Goal: Check status: Check status

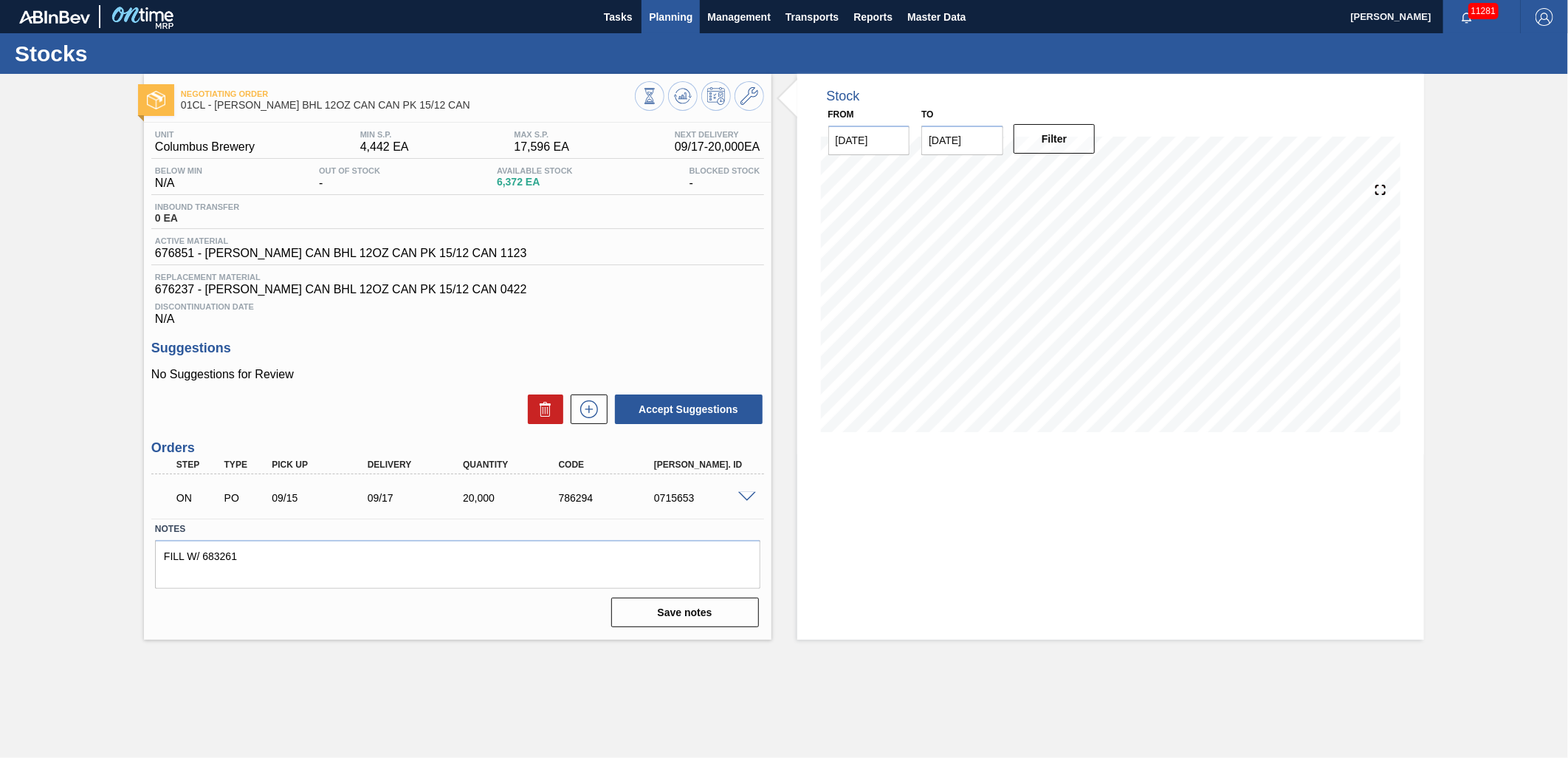
click at [670, 15] on span "Planning" at bounding box center [670, 17] width 44 height 18
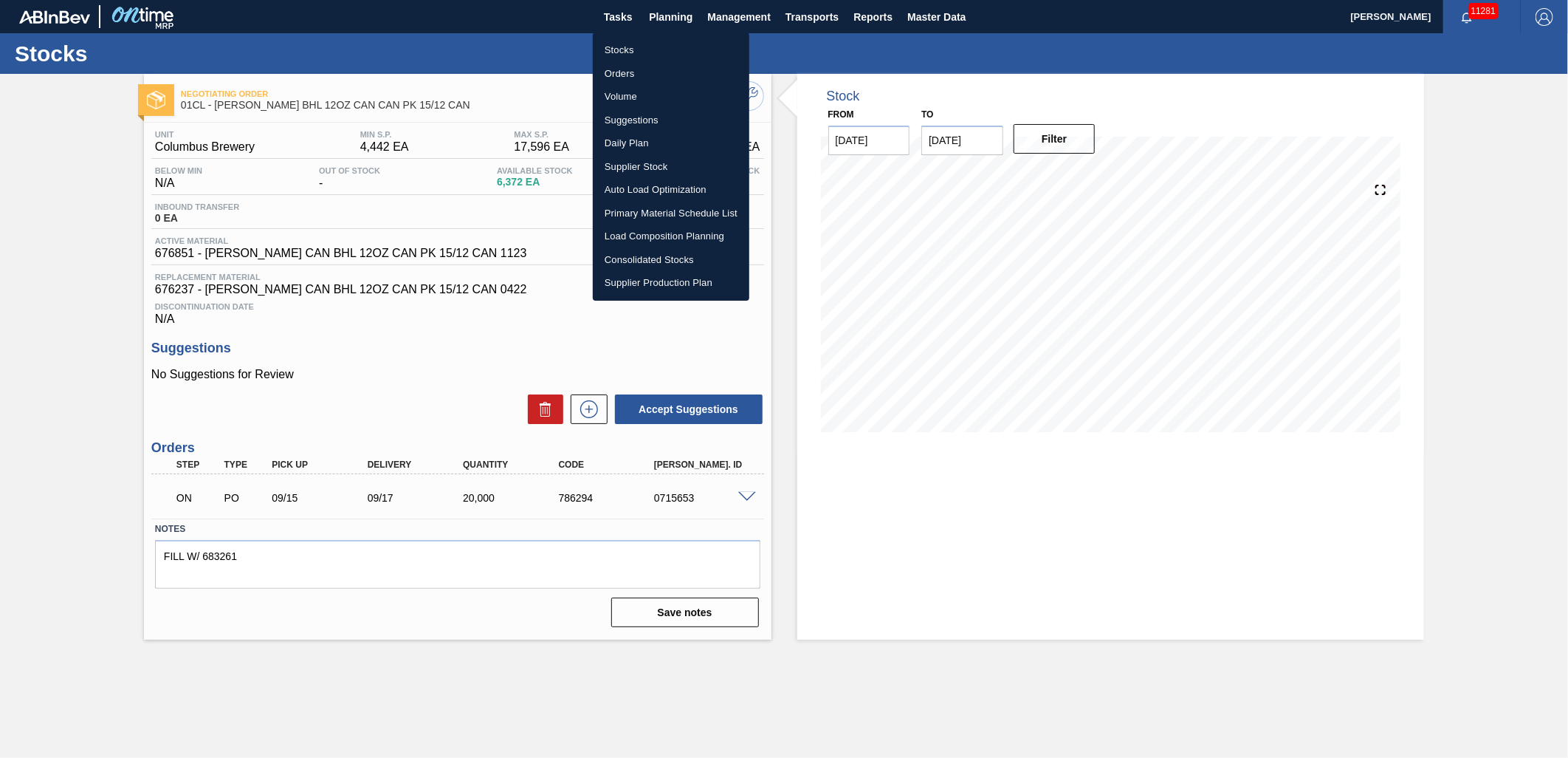
click at [644, 53] on li "Stocks" at bounding box center [671, 49] width 156 height 23
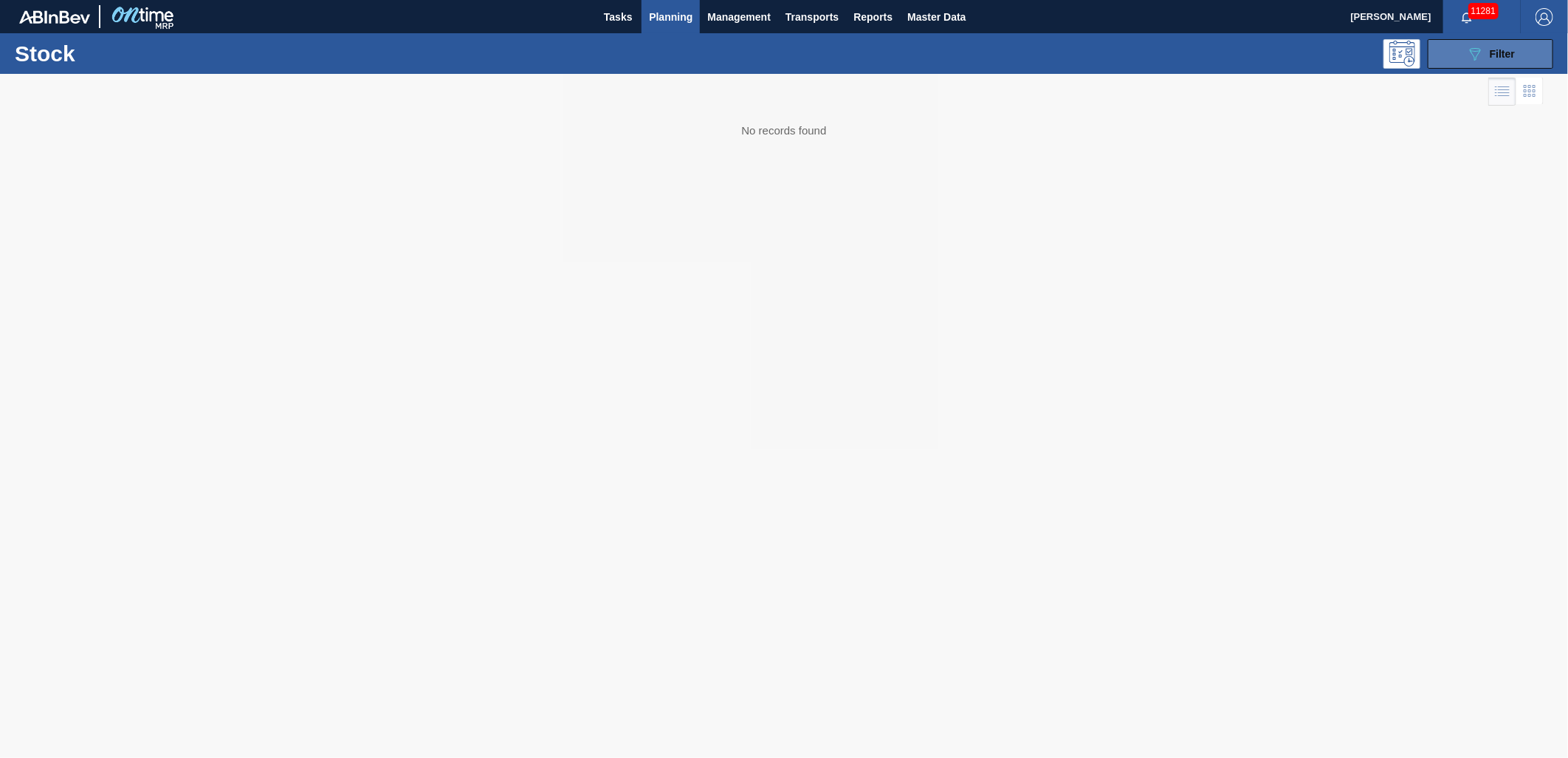
click at [1479, 63] on button "089F7B8B-B2A5-4AFE-B5C0-19BA573D28AC Filter" at bounding box center [1490, 54] width 125 height 30
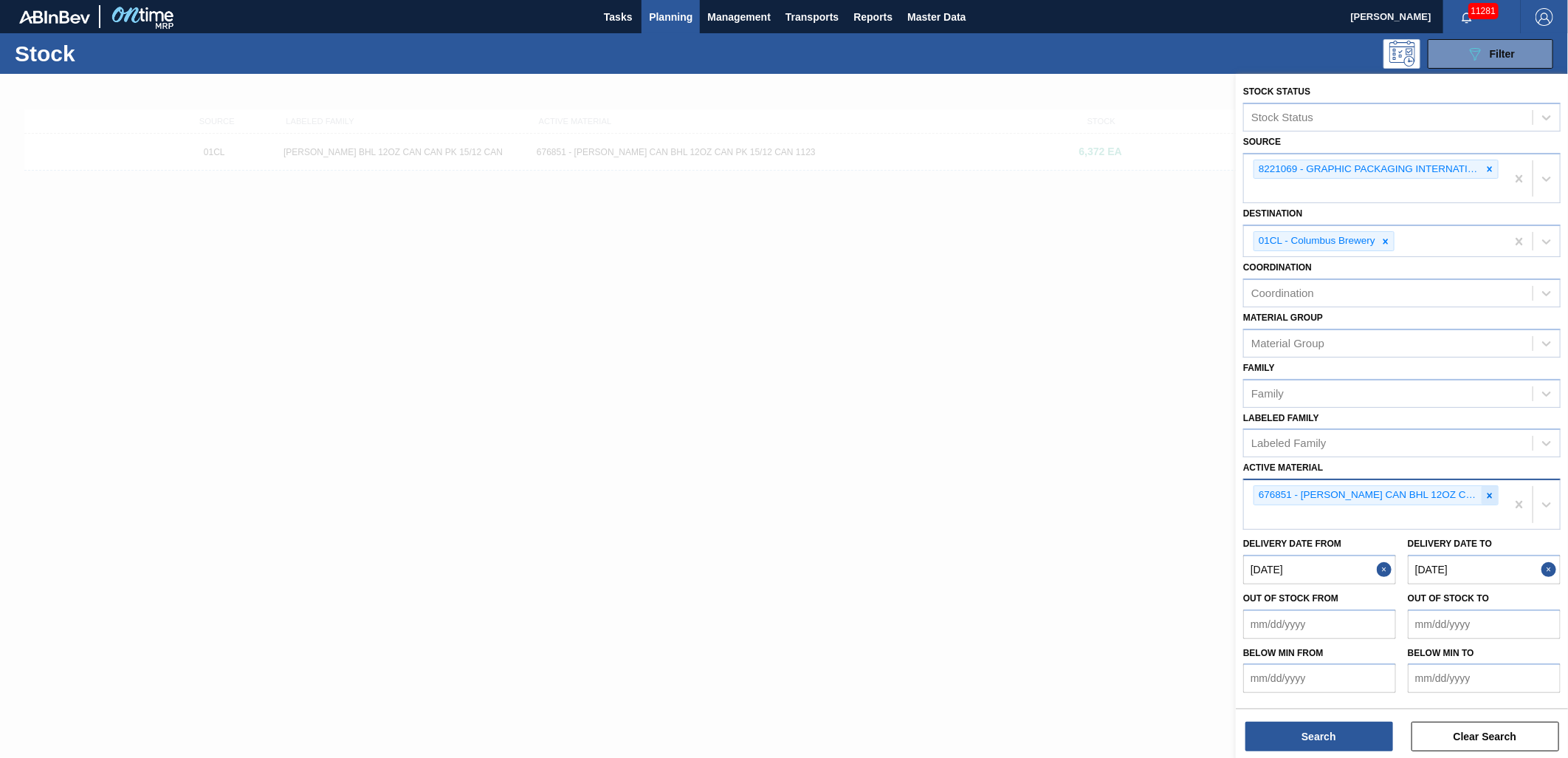
click at [1484, 494] on icon at bounding box center [1489, 495] width 10 height 10
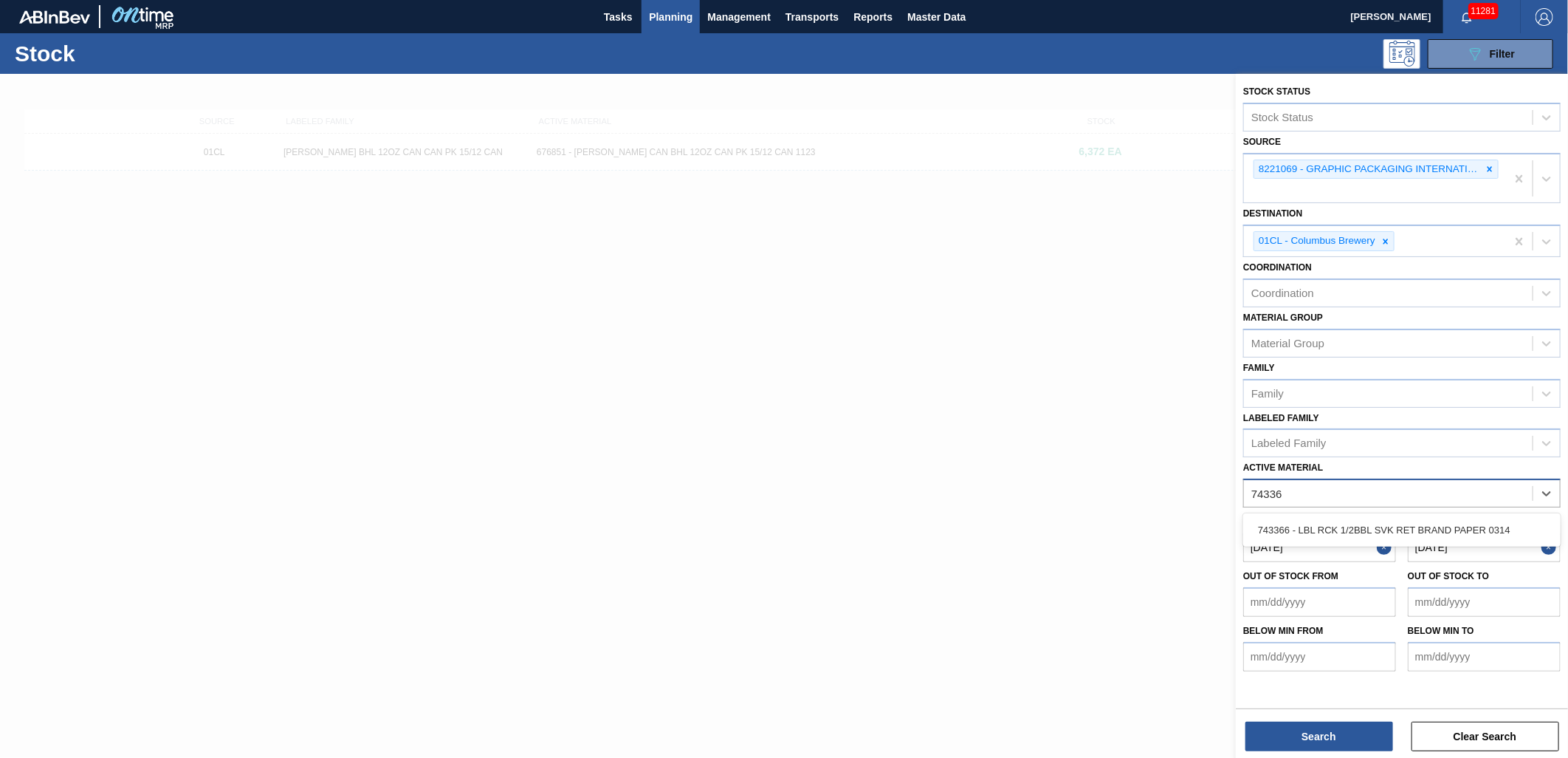
type Material "743366"
click at [1475, 516] on div "743366 - LBL RCK 1/2BBL SVK RET BRAND PAPER 0314" at bounding box center [1403, 529] width 318 height 27
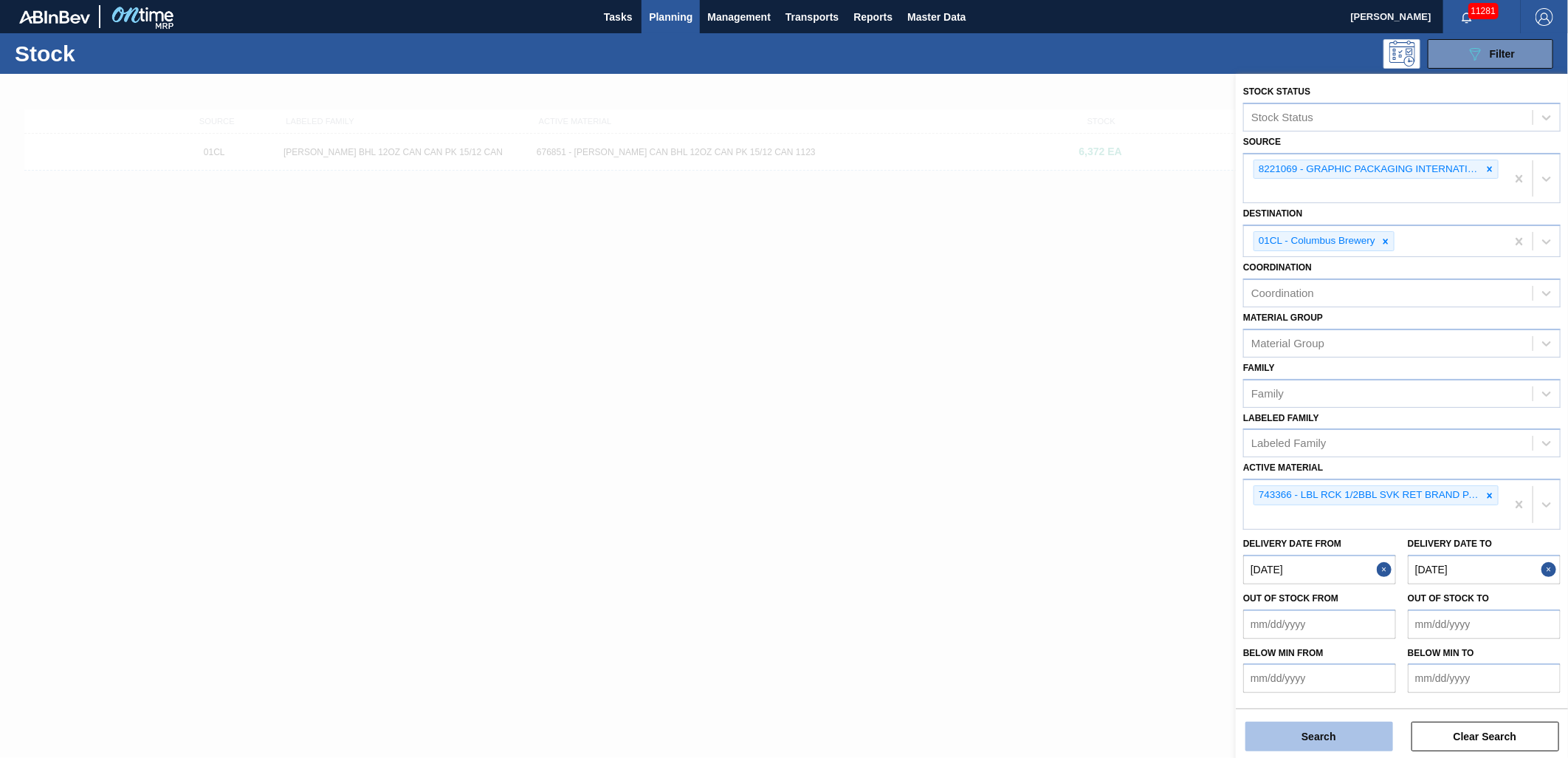
click at [1290, 730] on button "Search" at bounding box center [1319, 737] width 148 height 30
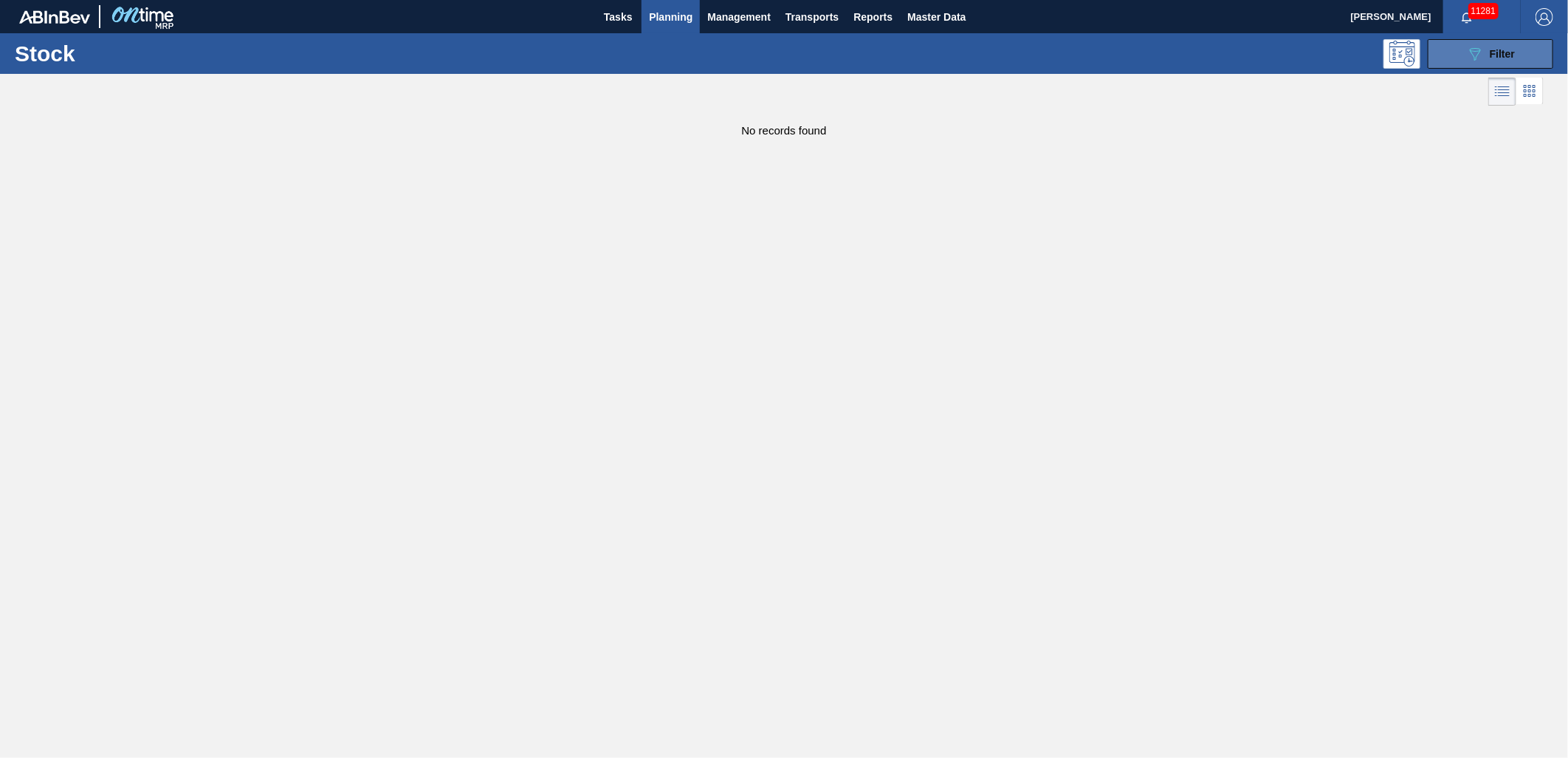
click at [1503, 48] on span "Filter" at bounding box center [1502, 54] width 25 height 12
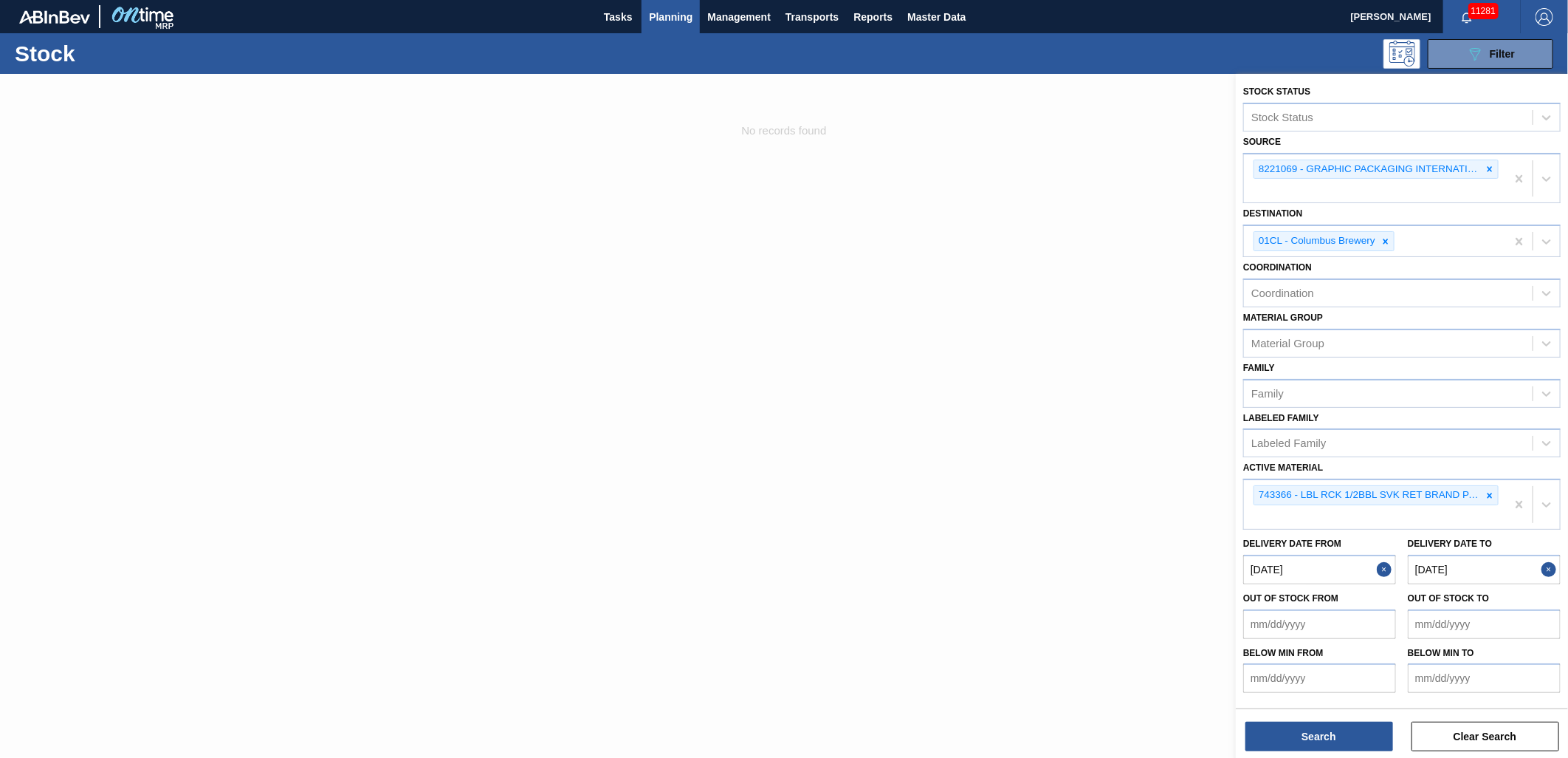
click at [1383, 566] on button "Close" at bounding box center [1387, 570] width 20 height 30
click at [1550, 566] on button "Close" at bounding box center [1551, 570] width 20 height 30
click at [1326, 737] on button "Search" at bounding box center [1319, 737] width 148 height 30
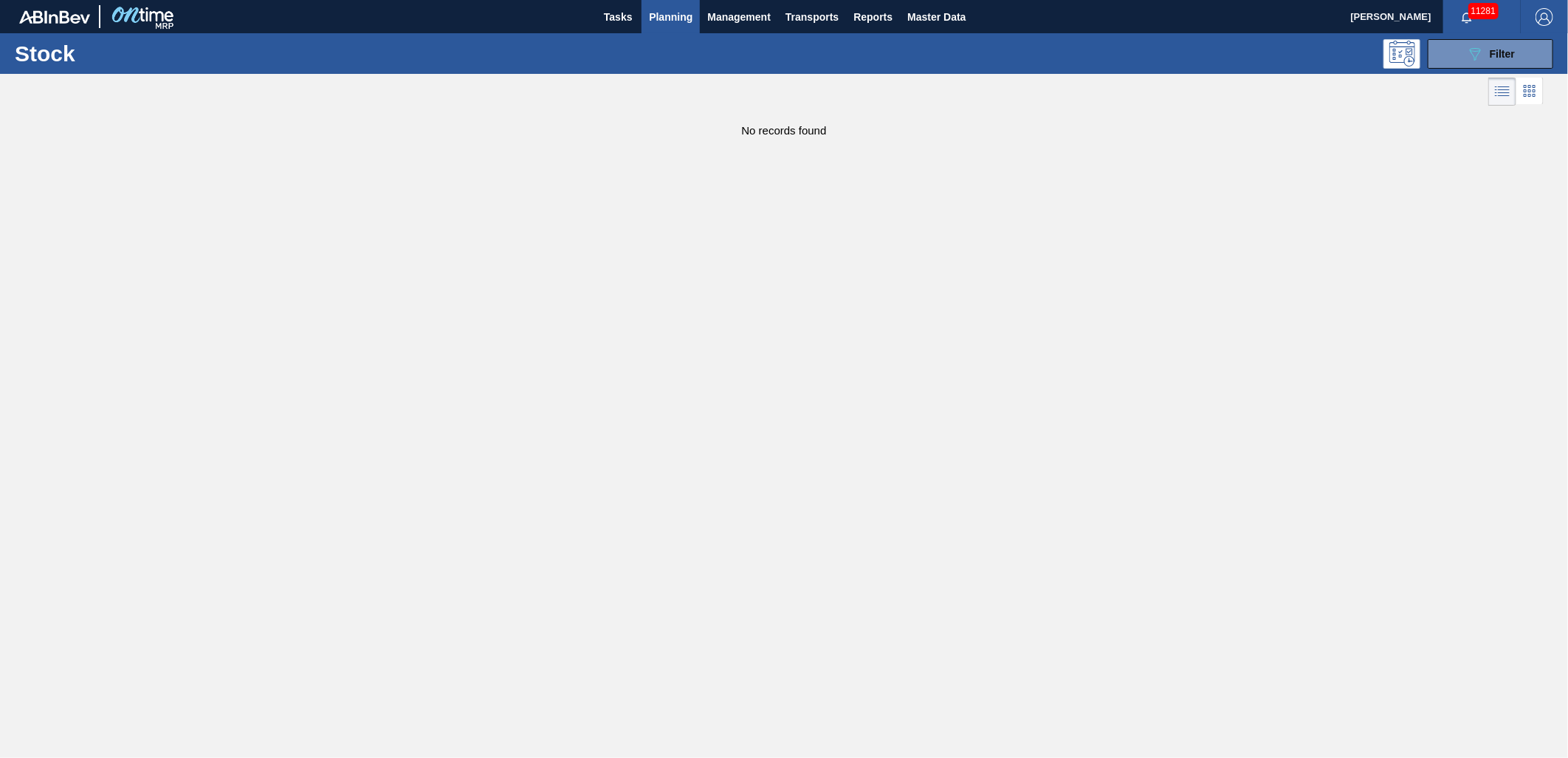
click at [654, 22] on span "Planning" at bounding box center [670, 17] width 44 height 18
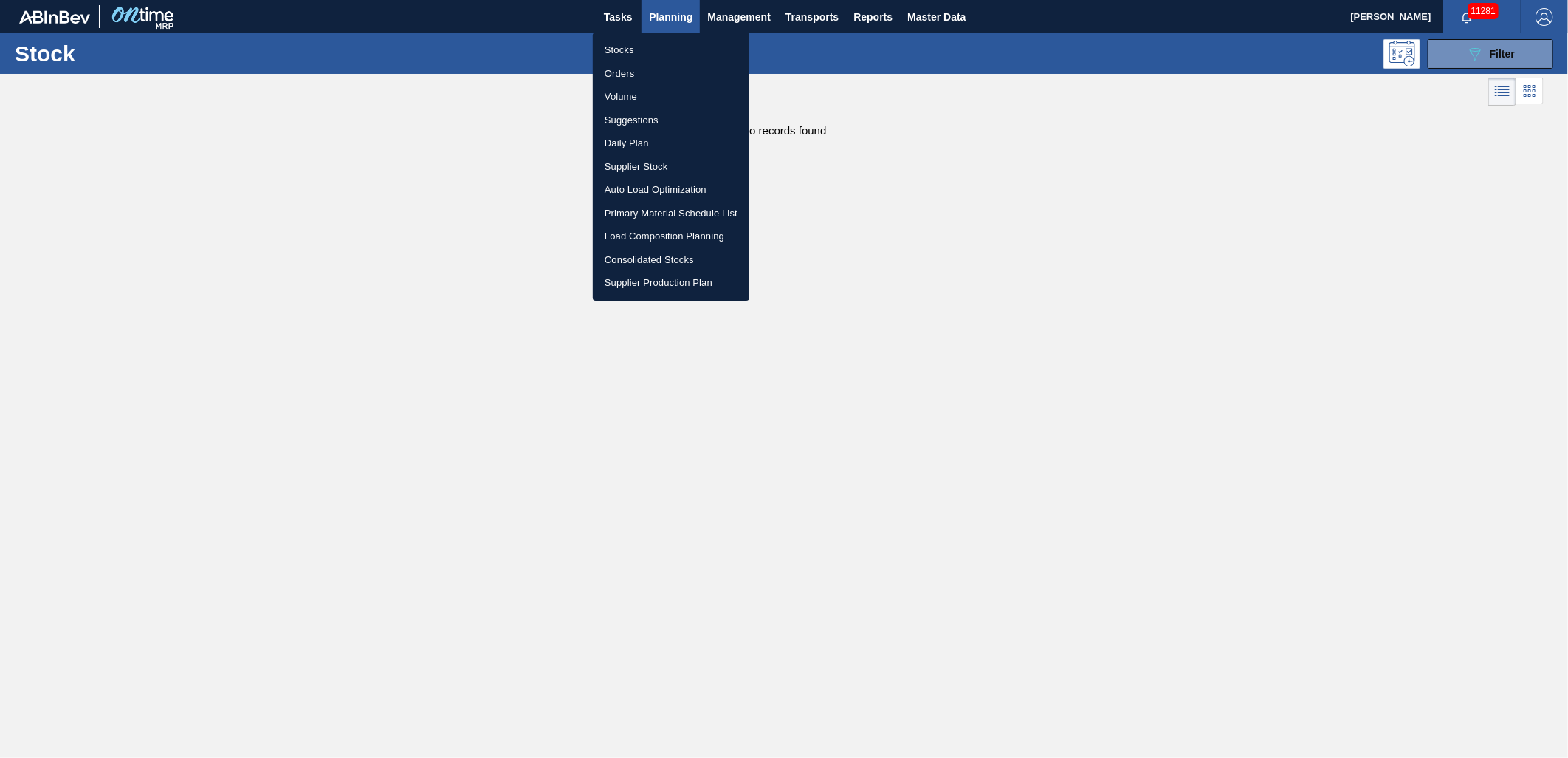
click at [641, 56] on li "Stocks" at bounding box center [671, 49] width 156 height 23
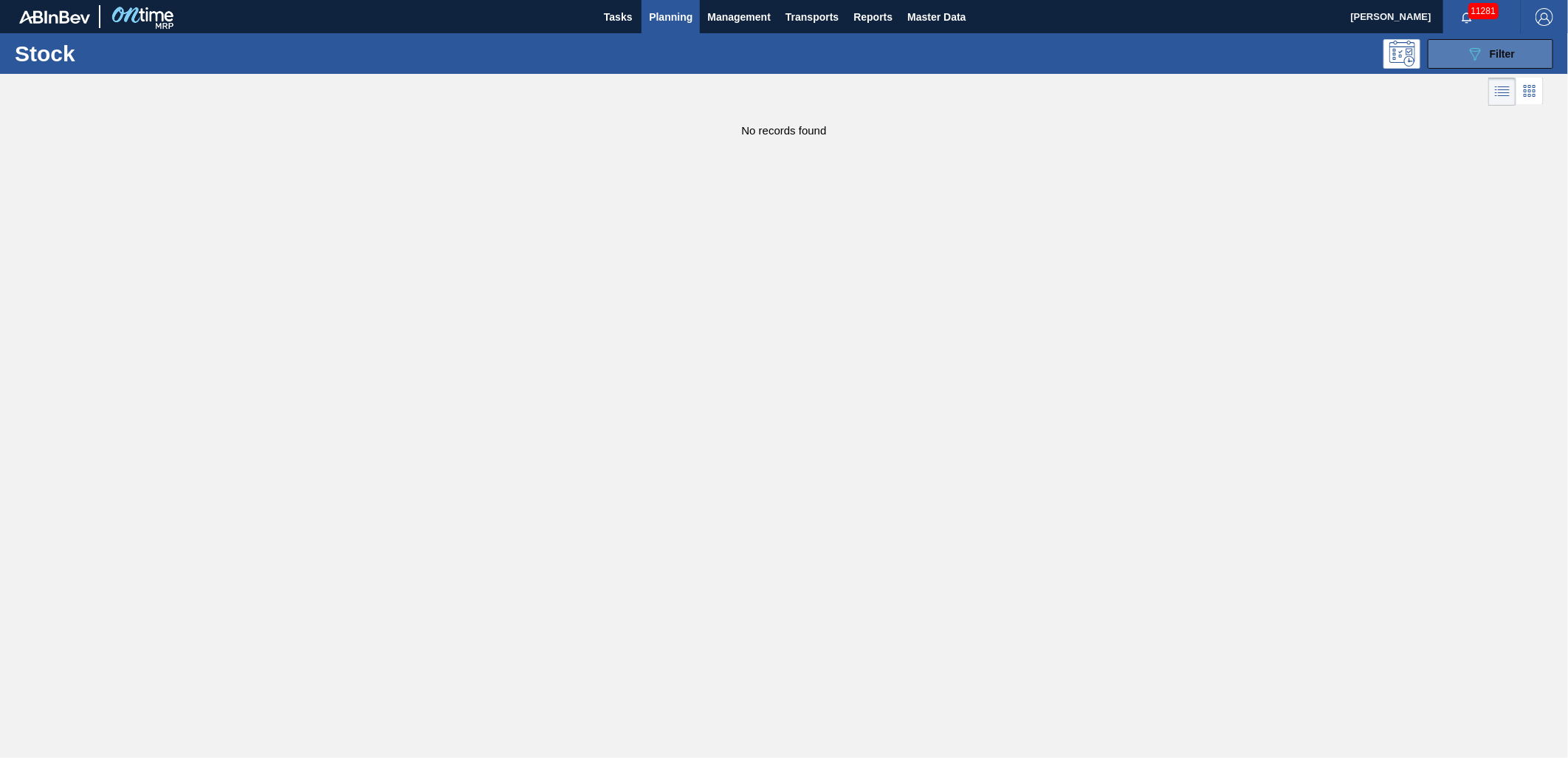
click at [1490, 64] on button "089F7B8B-B2A5-4AFE-B5C0-19BA573D28AC Filter" at bounding box center [1490, 54] width 125 height 30
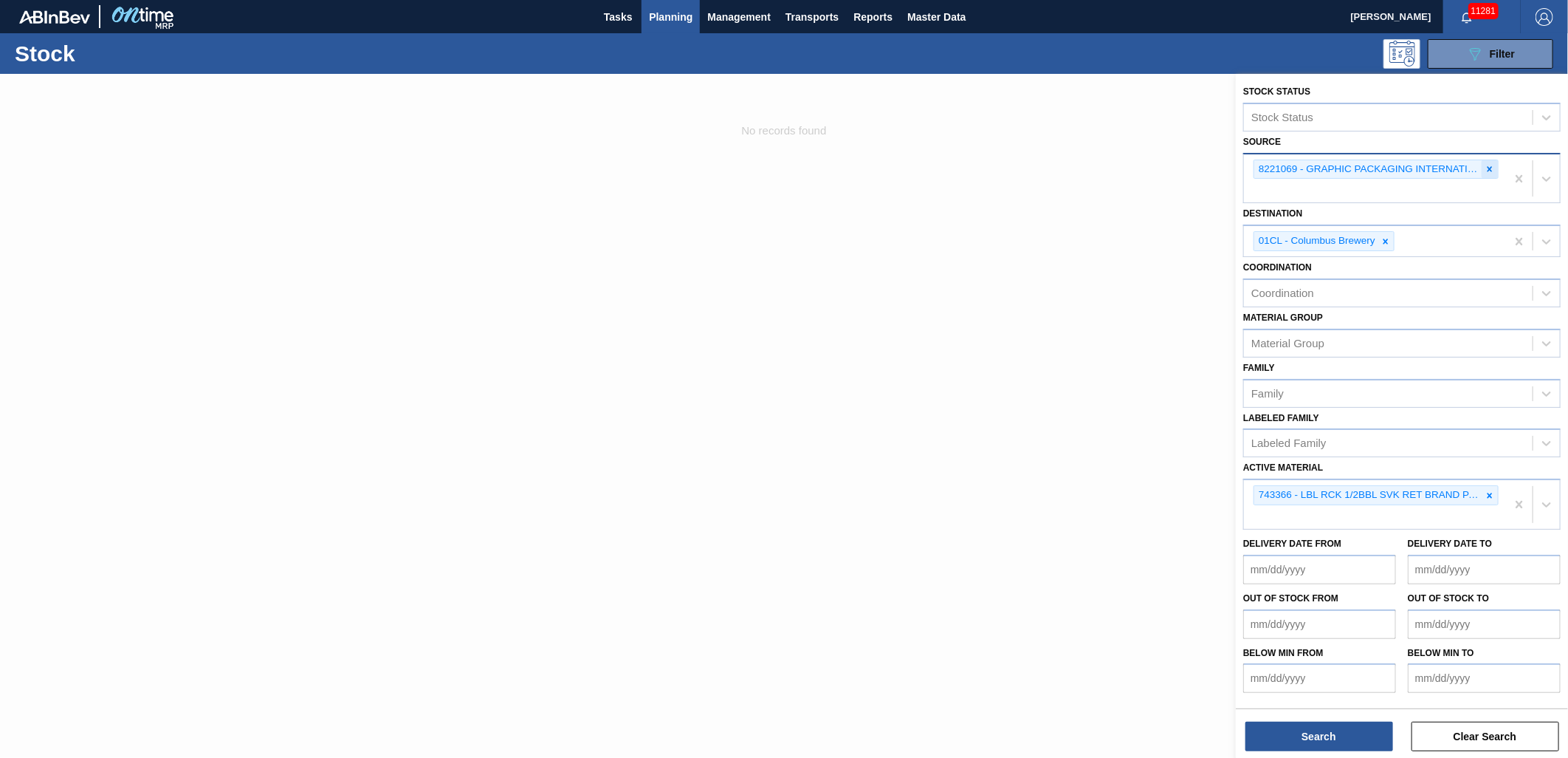
click at [1486, 164] on icon at bounding box center [1489, 168] width 10 height 10
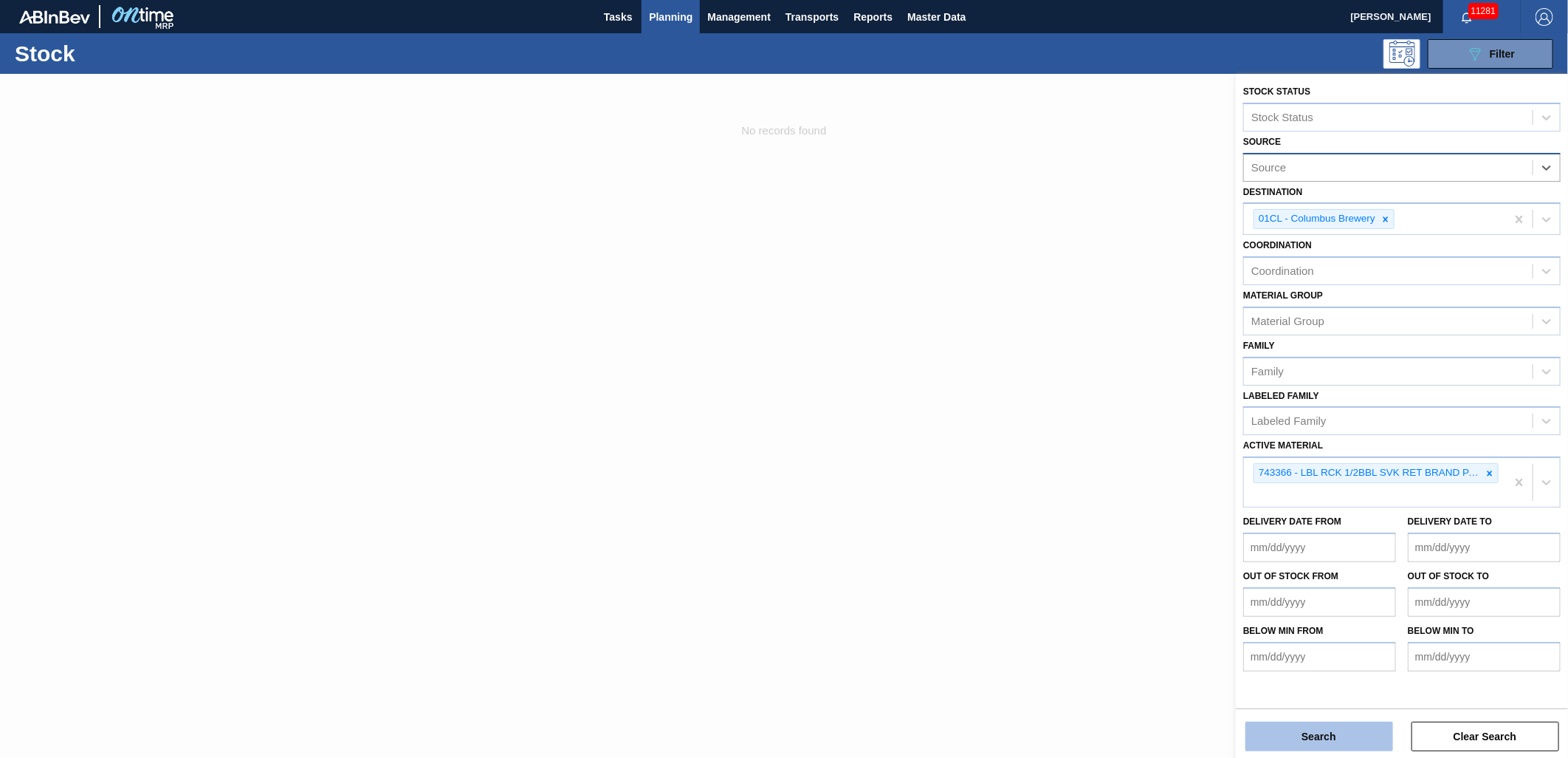
click at [1290, 733] on button "Search" at bounding box center [1319, 737] width 148 height 30
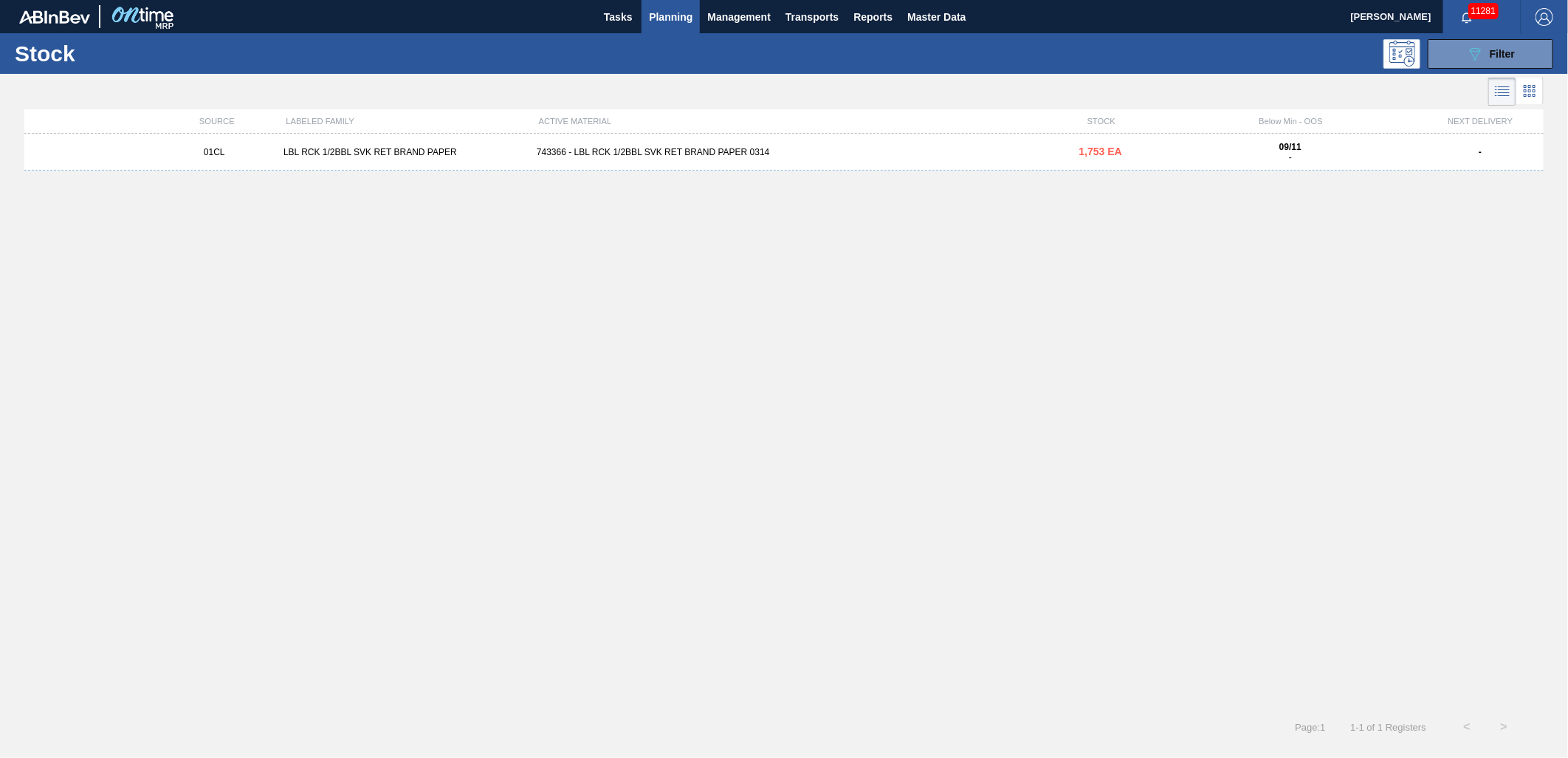
click at [724, 156] on div "743366 - LBL RCK 1/2BBL SVK RET BRAND PAPER 0314" at bounding box center [784, 152] width 507 height 10
